Goal: Transaction & Acquisition: Purchase product/service

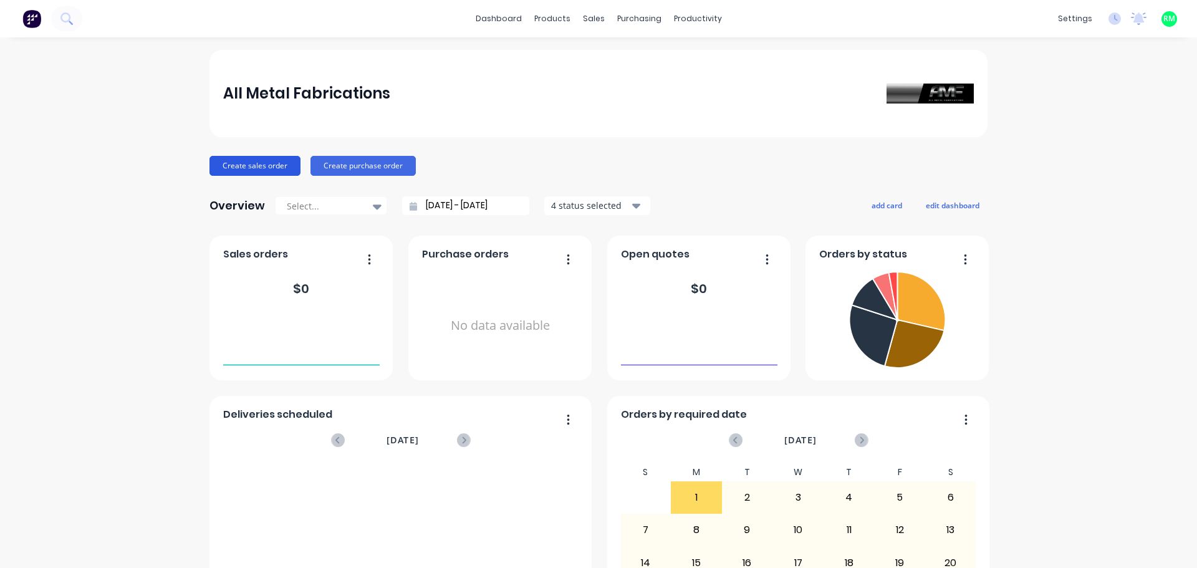
click at [247, 167] on button "Create sales order" at bounding box center [255, 166] width 91 height 20
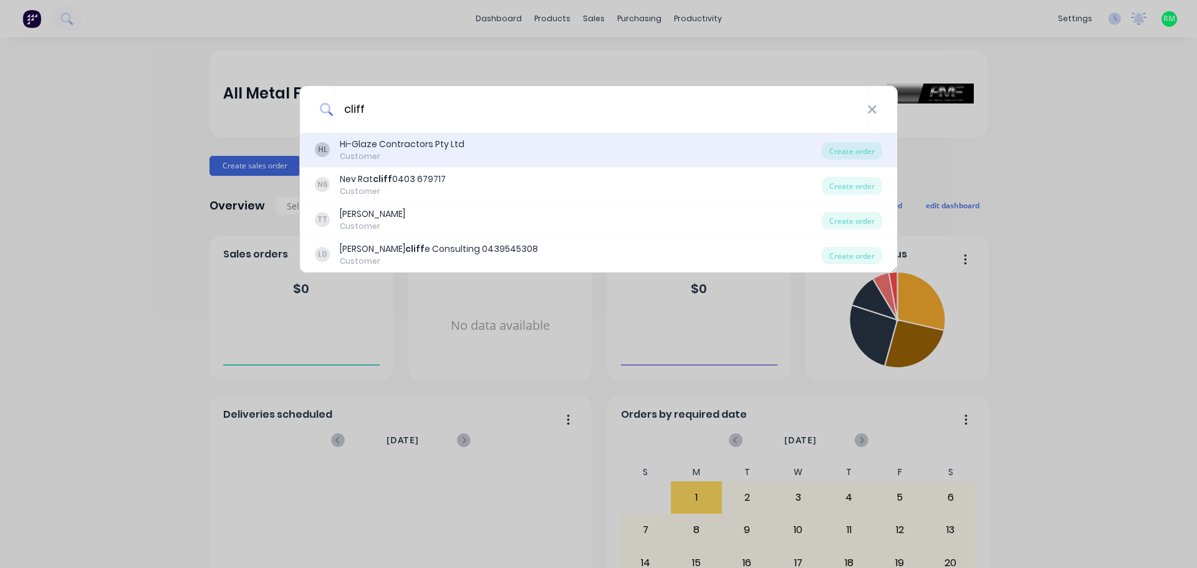
type input "cliff"
click at [410, 145] on div "Hi-Glaze Contractors Pty Ltd" at bounding box center [402, 144] width 125 height 13
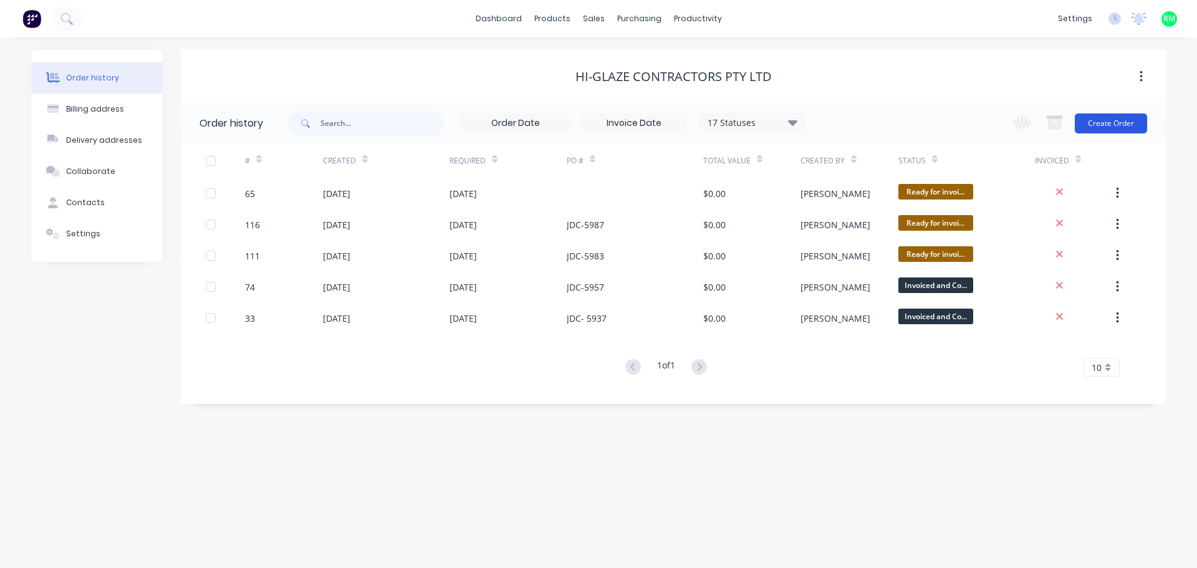
click at [1092, 129] on button "Create Order" at bounding box center [1111, 124] width 72 height 20
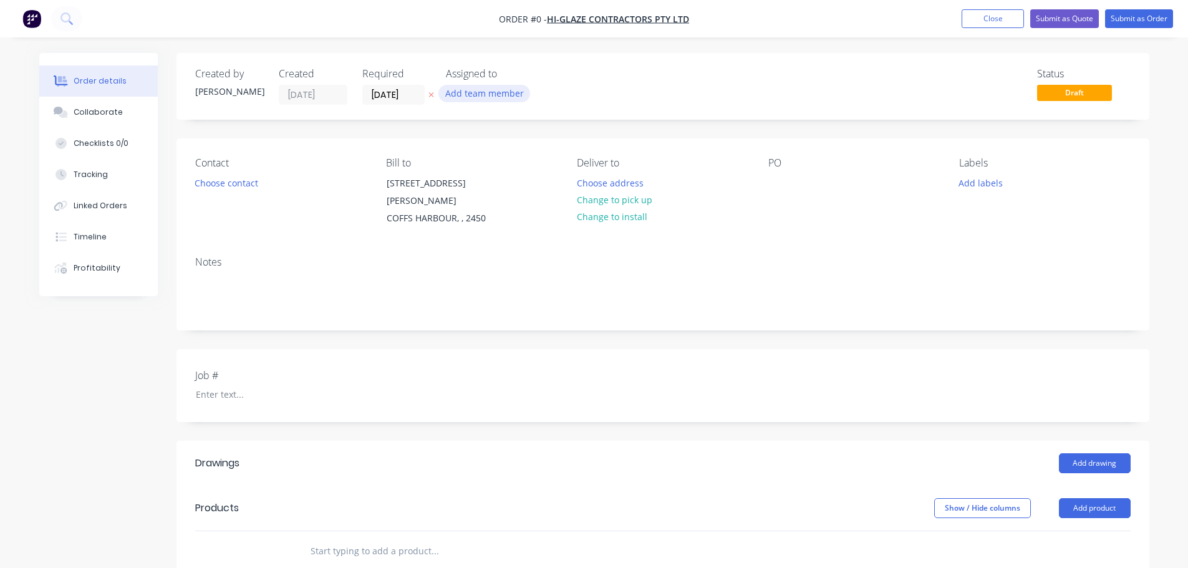
click at [493, 90] on button "Add team member" at bounding box center [484, 93] width 92 height 17
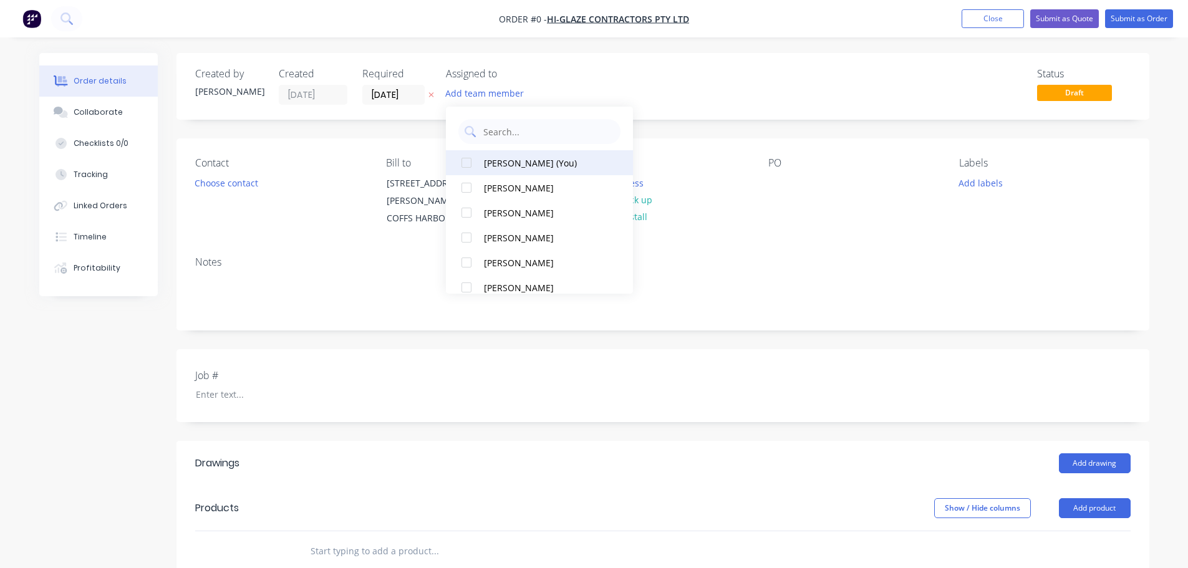
click at [498, 162] on div "[PERSON_NAME] (You)" at bounding box center [546, 163] width 125 height 13
click at [281, 248] on div "Order details Collaborate Checklists 0/0 Tracking Linked Orders Timeline Profit…" at bounding box center [594, 472] width 1135 height 838
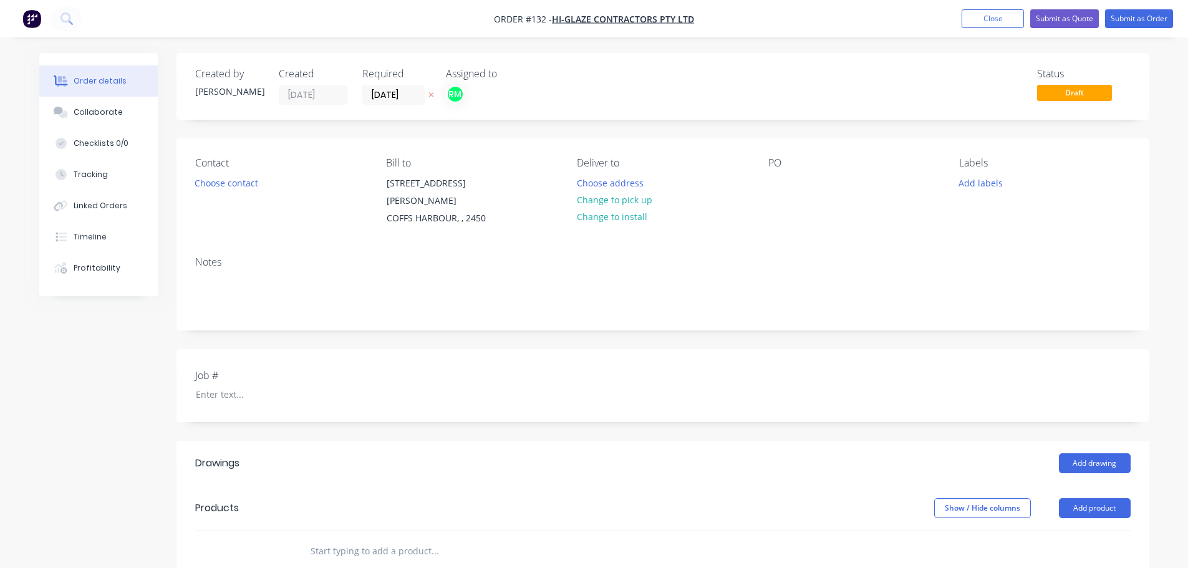
scroll to position [125, 0]
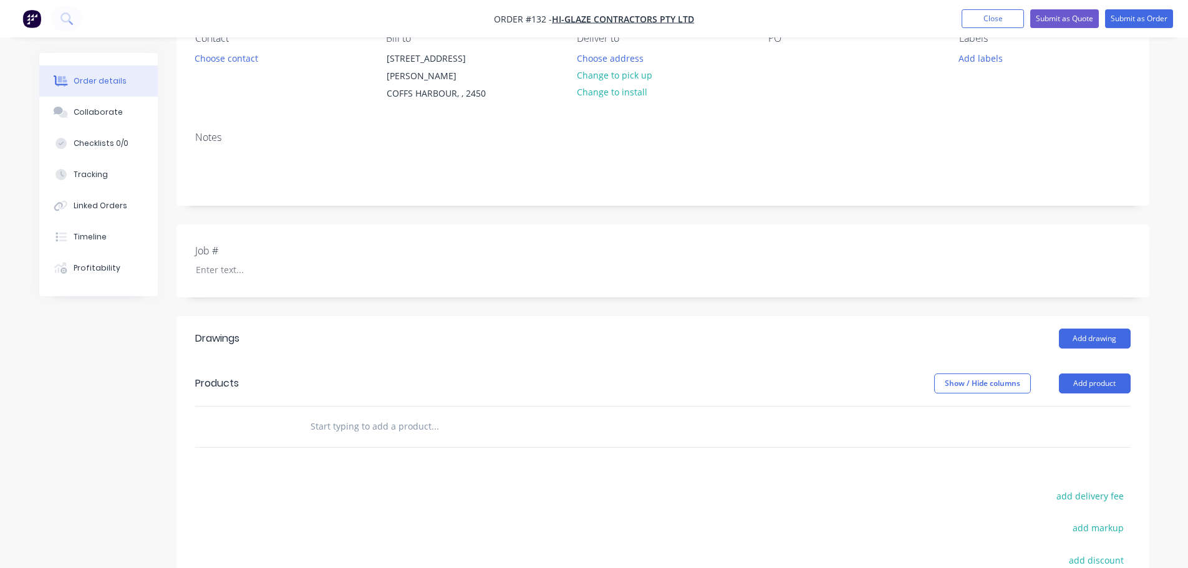
click at [341, 414] on input "text" at bounding box center [434, 426] width 249 height 25
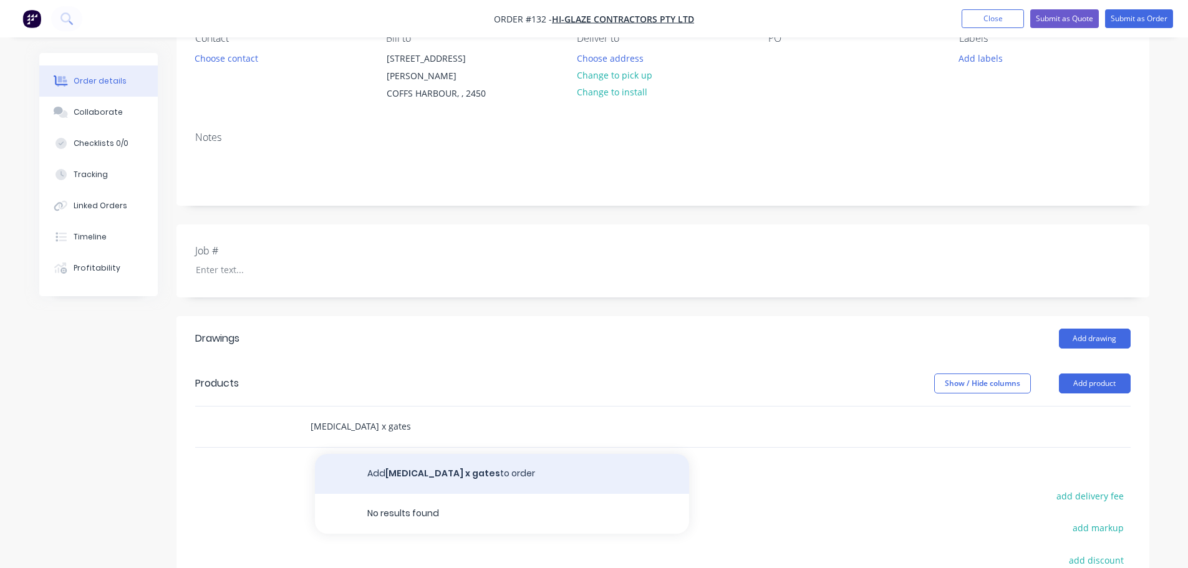
type input "[MEDICAL_DATA] x gates"
click at [386, 463] on button "Add [MEDICAL_DATA] x gates to order" at bounding box center [502, 474] width 374 height 40
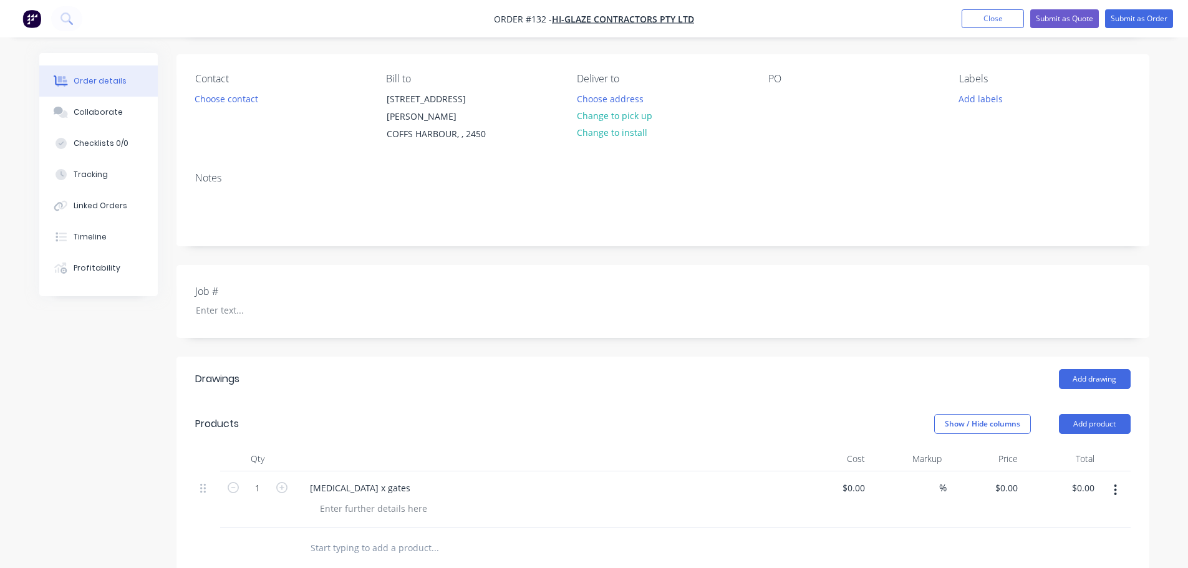
scroll to position [62, 0]
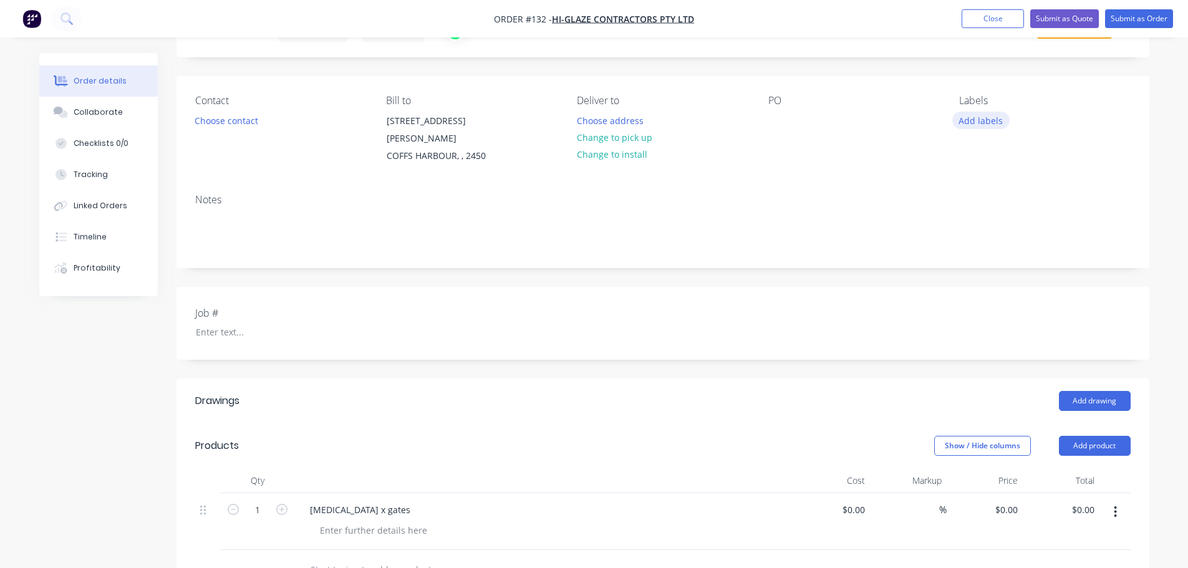
click at [994, 119] on button "Add labels" at bounding box center [980, 120] width 57 height 17
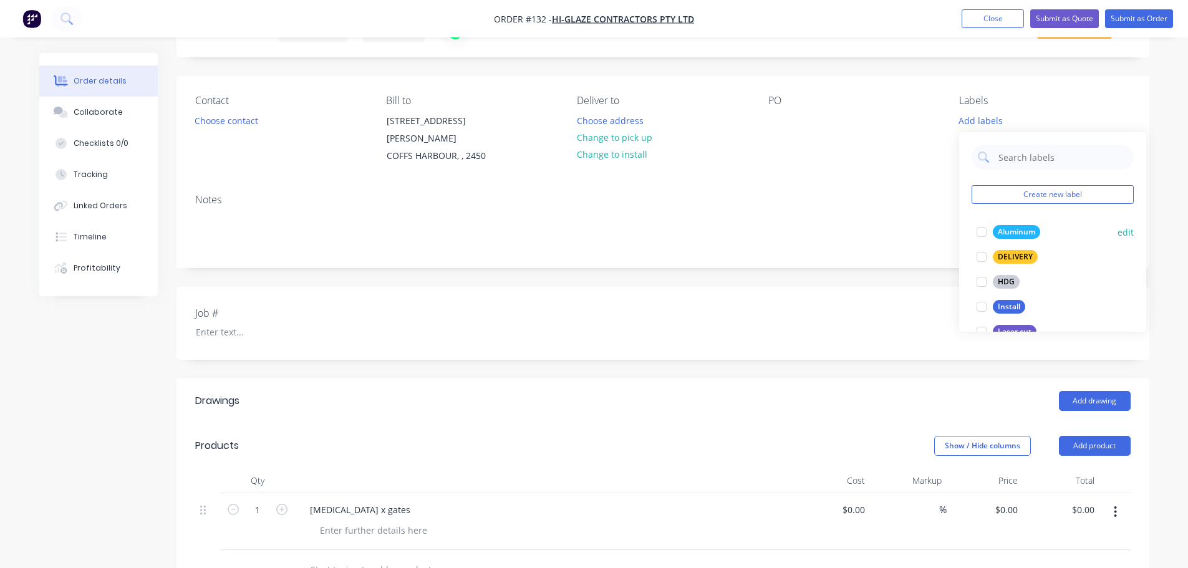
click at [980, 231] on div at bounding box center [981, 232] width 25 height 25
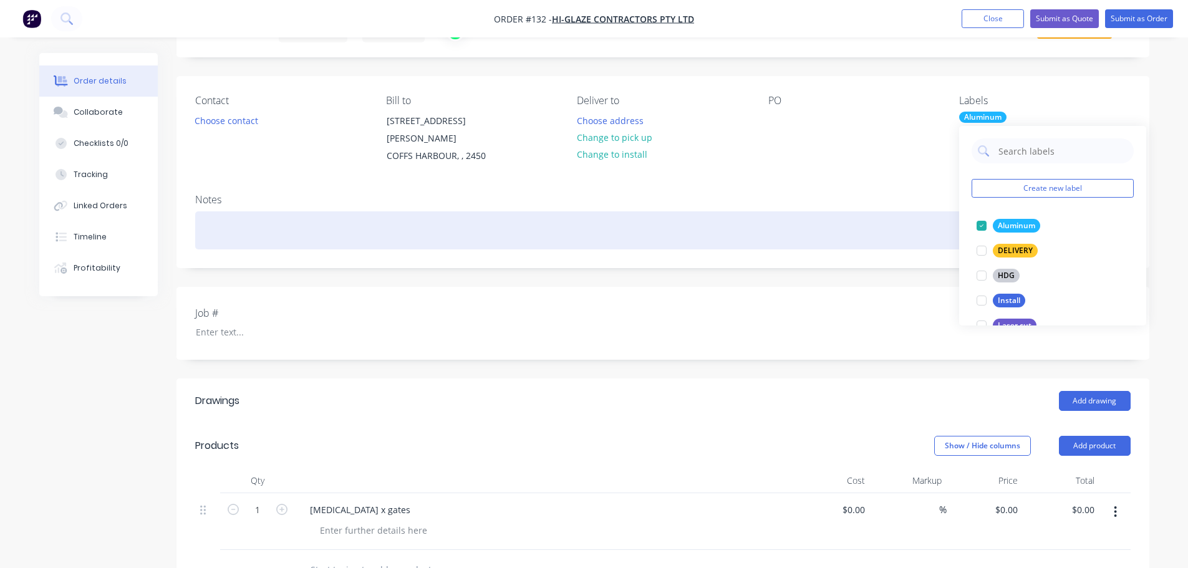
click at [830, 211] on div at bounding box center [662, 230] width 935 height 38
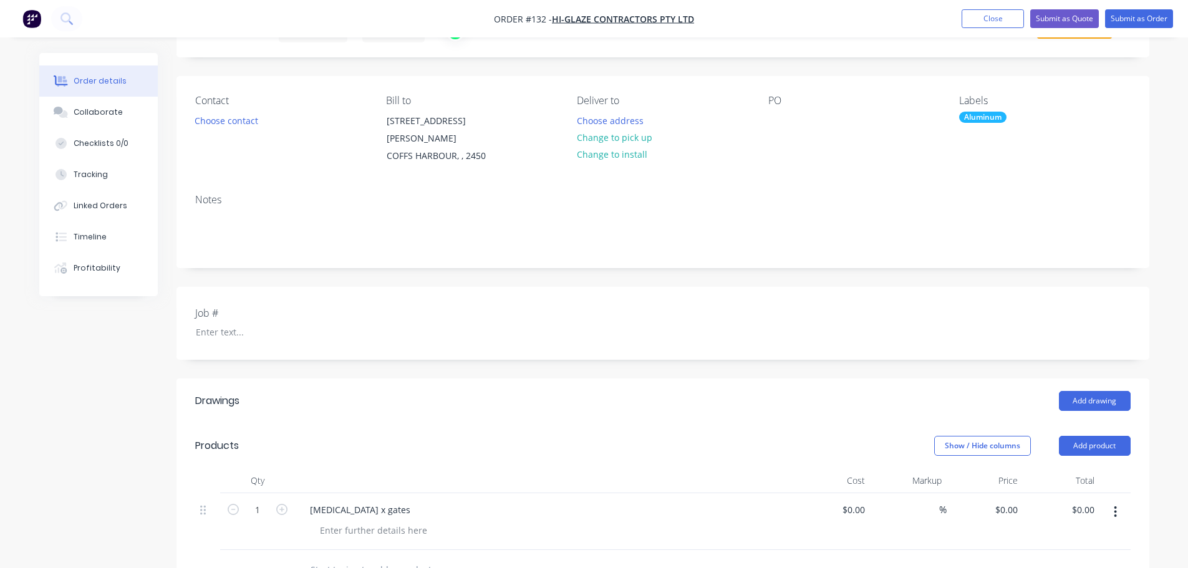
click at [764, 98] on div "Contact Choose contact [PERSON_NAME] to [STREET_ADDRESS][PERSON_NAME] Deliver t…" at bounding box center [662, 130] width 973 height 108
click at [785, 102] on div "PO" at bounding box center [853, 101] width 171 height 12
click at [768, 103] on div "PO" at bounding box center [853, 101] width 171 height 12
click at [773, 100] on div "PO" at bounding box center [853, 101] width 171 height 12
click at [776, 112] on div at bounding box center [778, 121] width 20 height 18
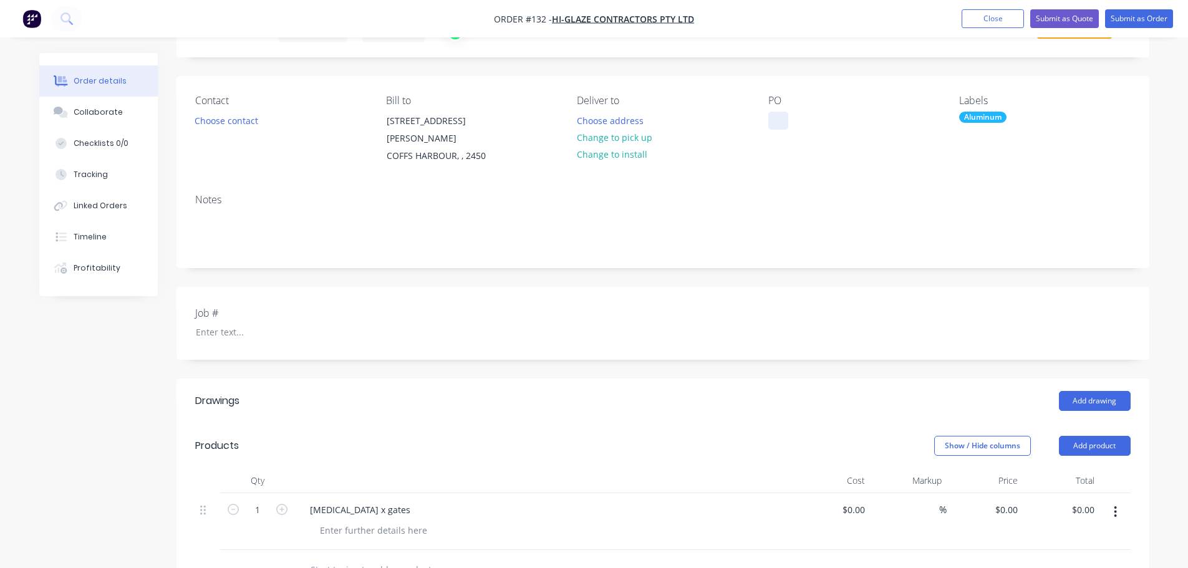
paste div
drag, startPoint x: 820, startPoint y: 117, endPoint x: 710, endPoint y: 115, distance: 109.8
click at [710, 115] on div "Contact Choose contact [PERSON_NAME] to [STREET_ADDRESS][PERSON_NAME] Deliver t…" at bounding box center [662, 130] width 973 height 108
copy div "JDC - 6000"
click at [297, 323] on div at bounding box center [264, 332] width 156 height 18
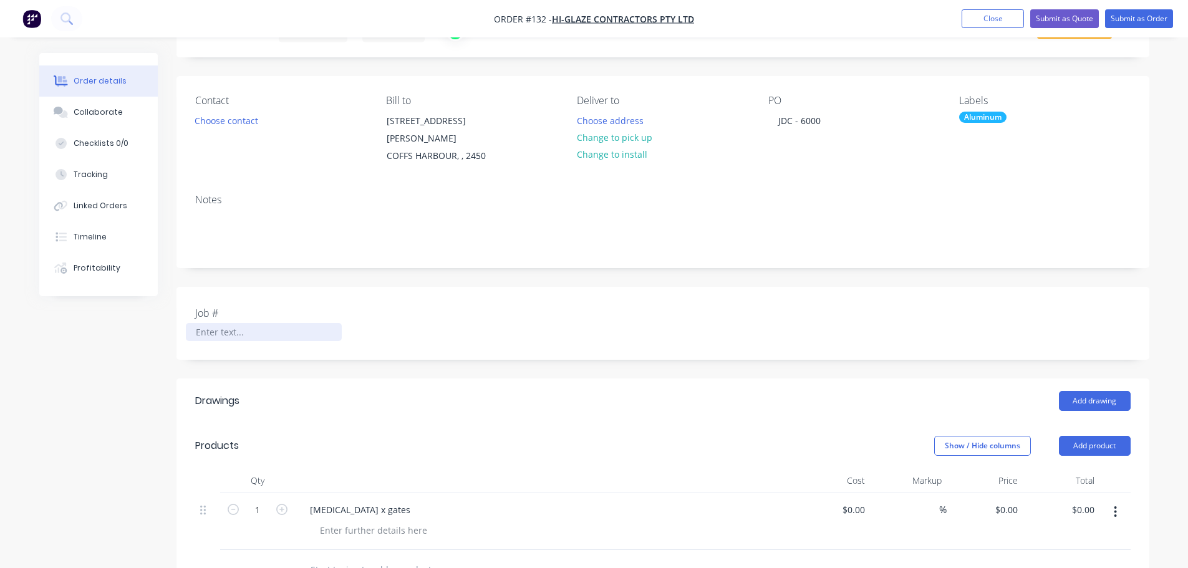
paste div
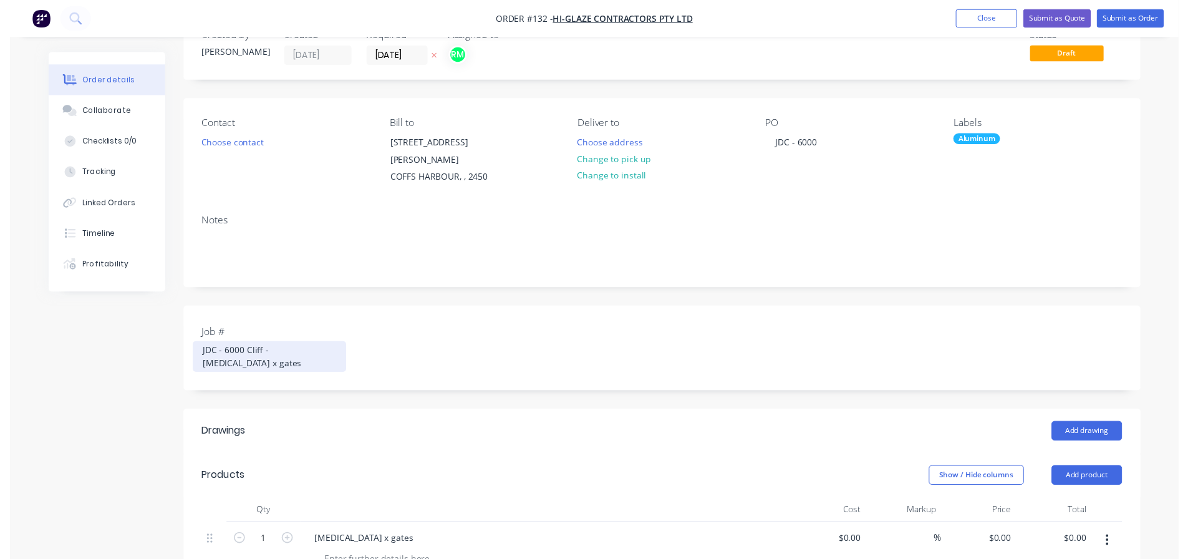
scroll to position [0, 0]
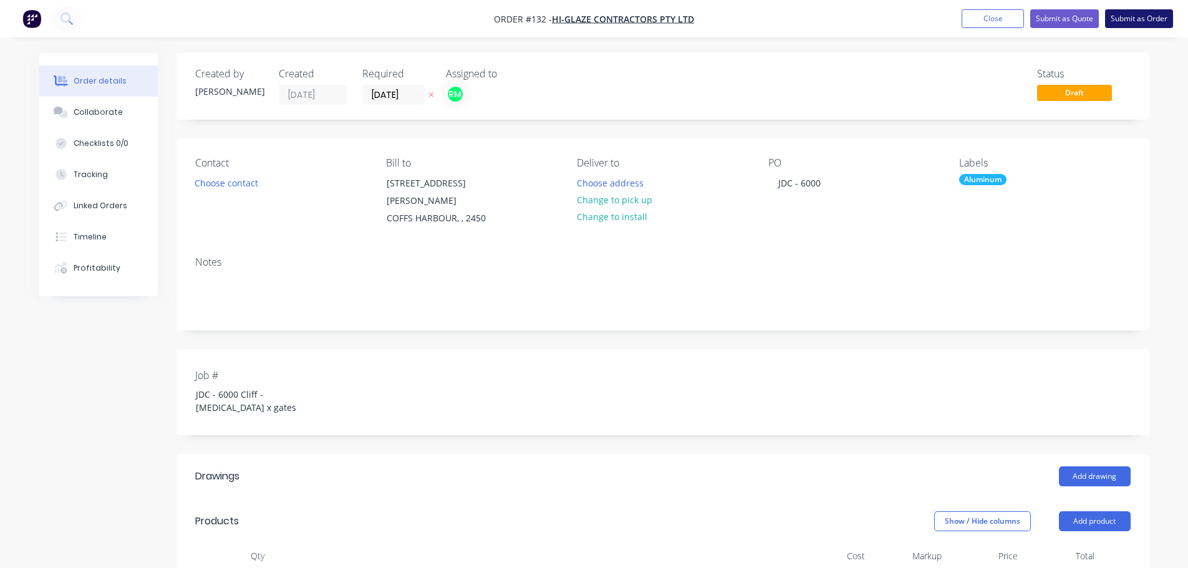
click at [1145, 23] on button "Submit as Order" at bounding box center [1139, 18] width 68 height 19
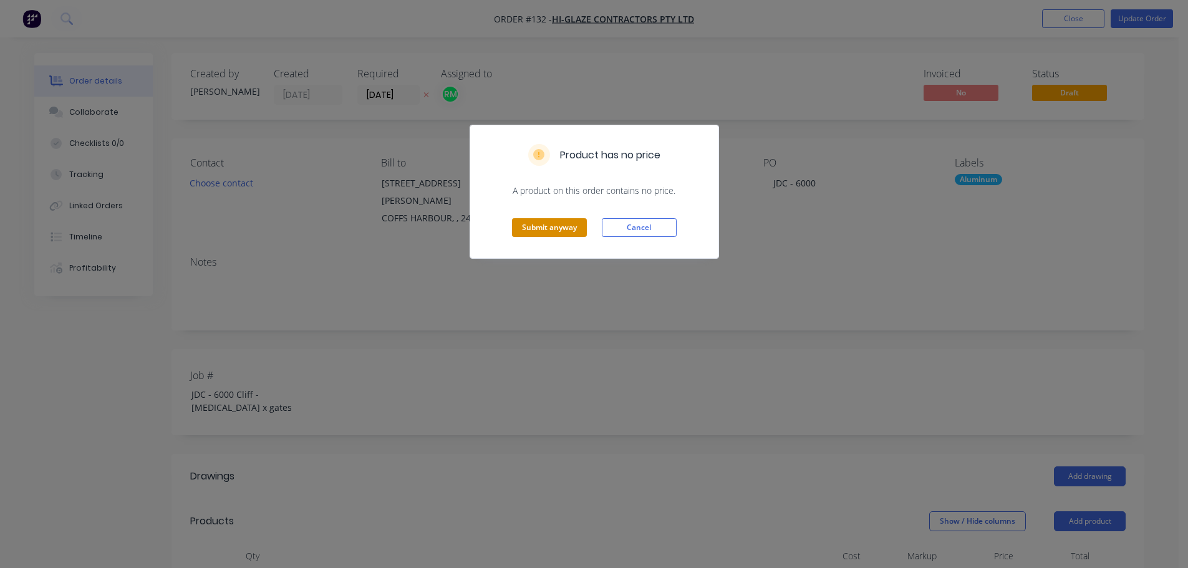
click at [560, 226] on button "Submit anyway" at bounding box center [549, 227] width 75 height 19
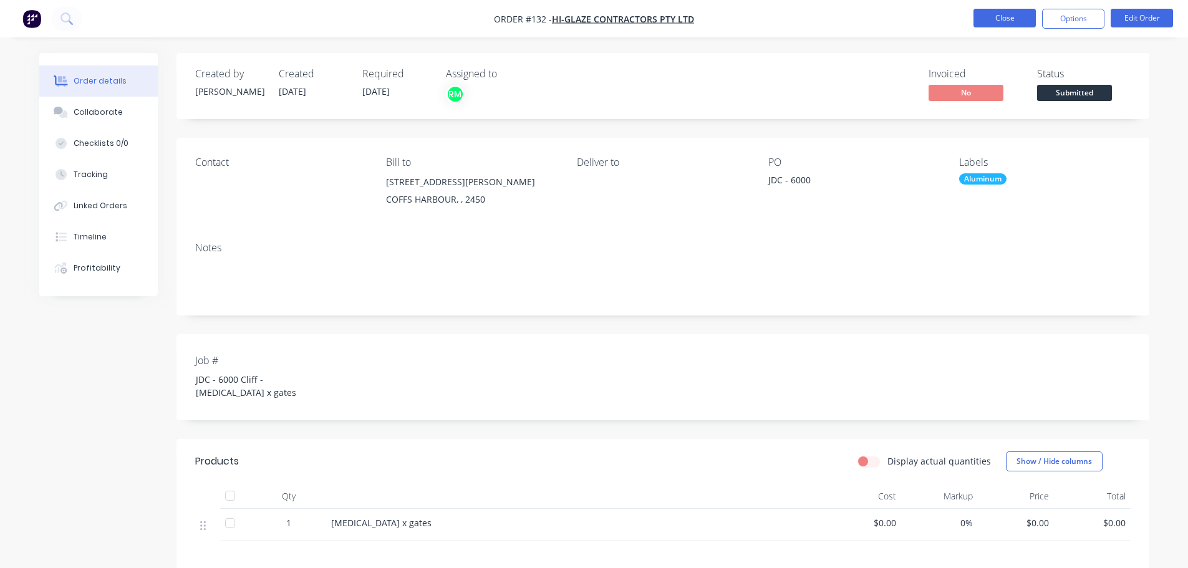
click at [1004, 20] on button "Close" at bounding box center [1004, 18] width 62 height 19
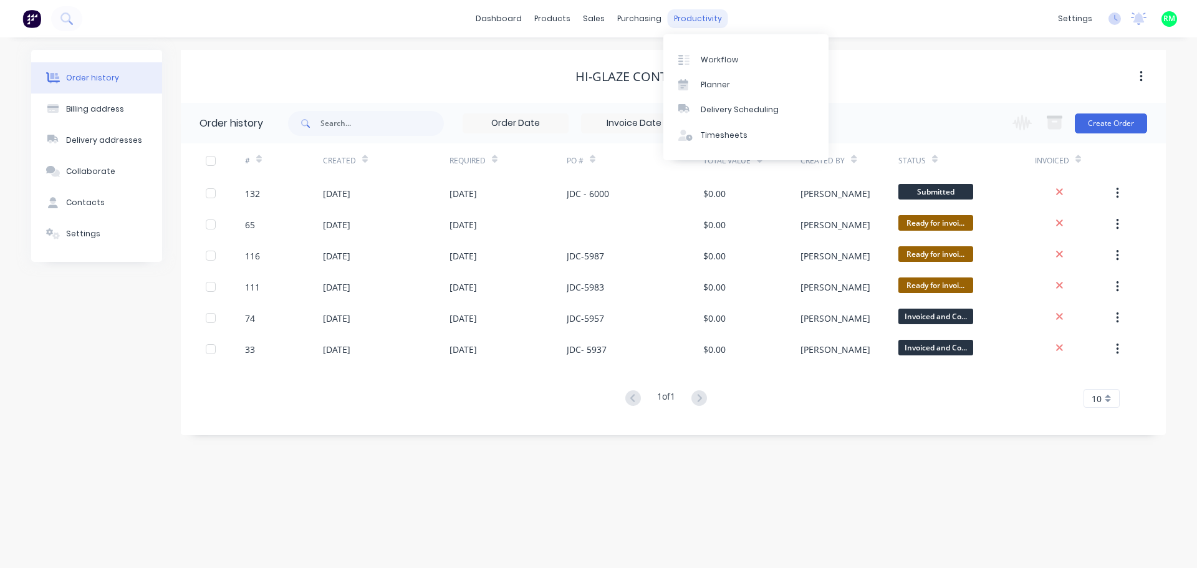
click at [717, 25] on div "productivity" at bounding box center [698, 18] width 60 height 19
click at [697, 23] on div "productivity" at bounding box center [698, 18] width 60 height 19
click at [720, 69] on link "Workflow" at bounding box center [746, 59] width 165 height 25
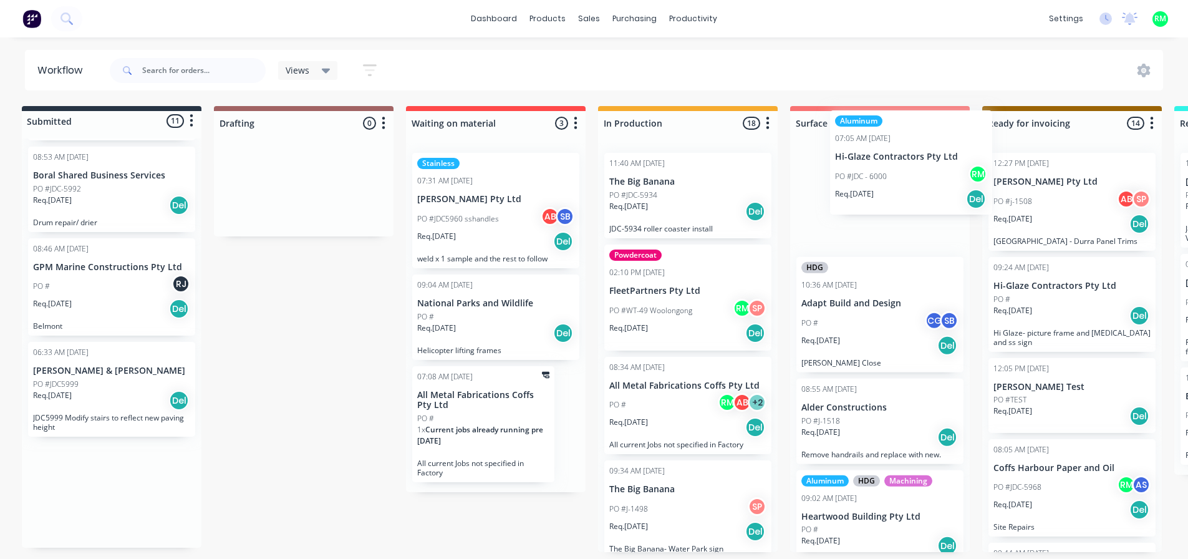
scroll to position [2, 12]
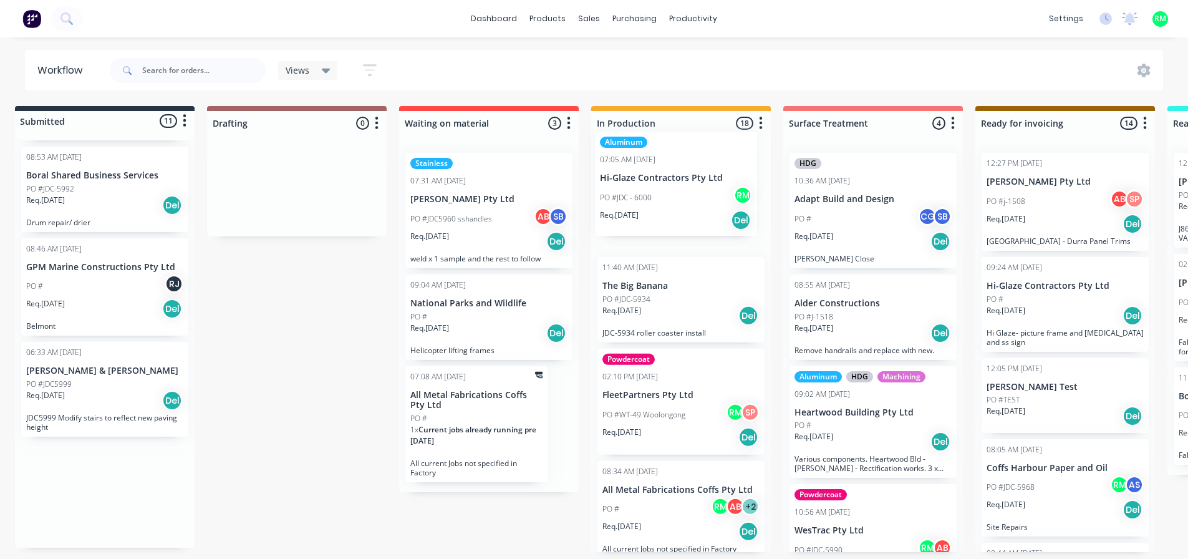
drag, startPoint x: 105, startPoint y: 493, endPoint x: 670, endPoint y: 182, distance: 645.0
click at [670, 182] on div "Submitted 11 Status colour #273444 hex #273444 Save Cancel Summaries Total orde…" at bounding box center [1109, 329] width 2261 height 446
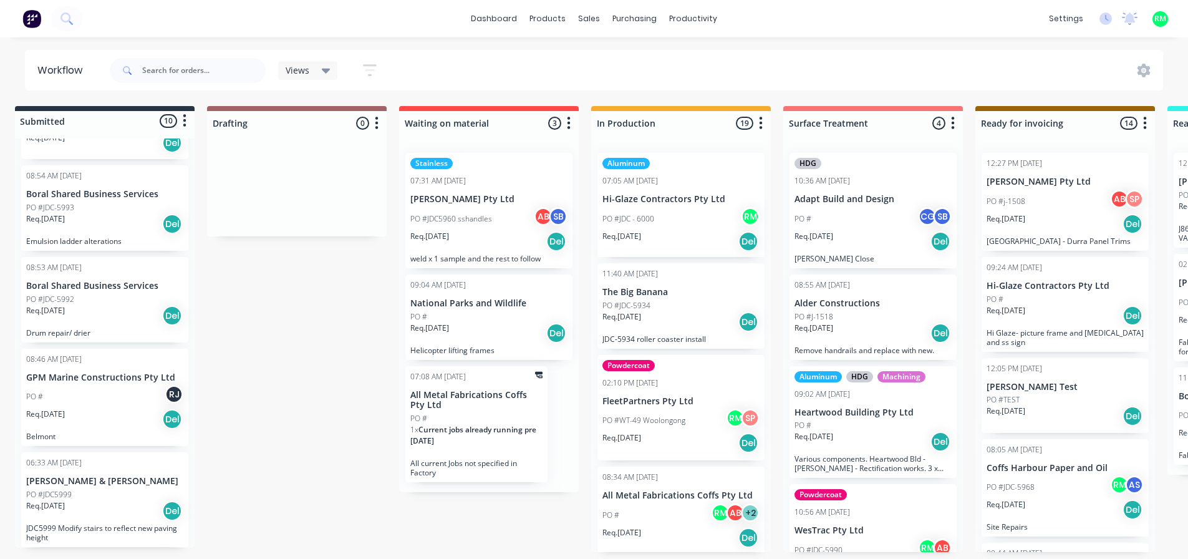
scroll to position [592, 0]
